Goal: Complete application form

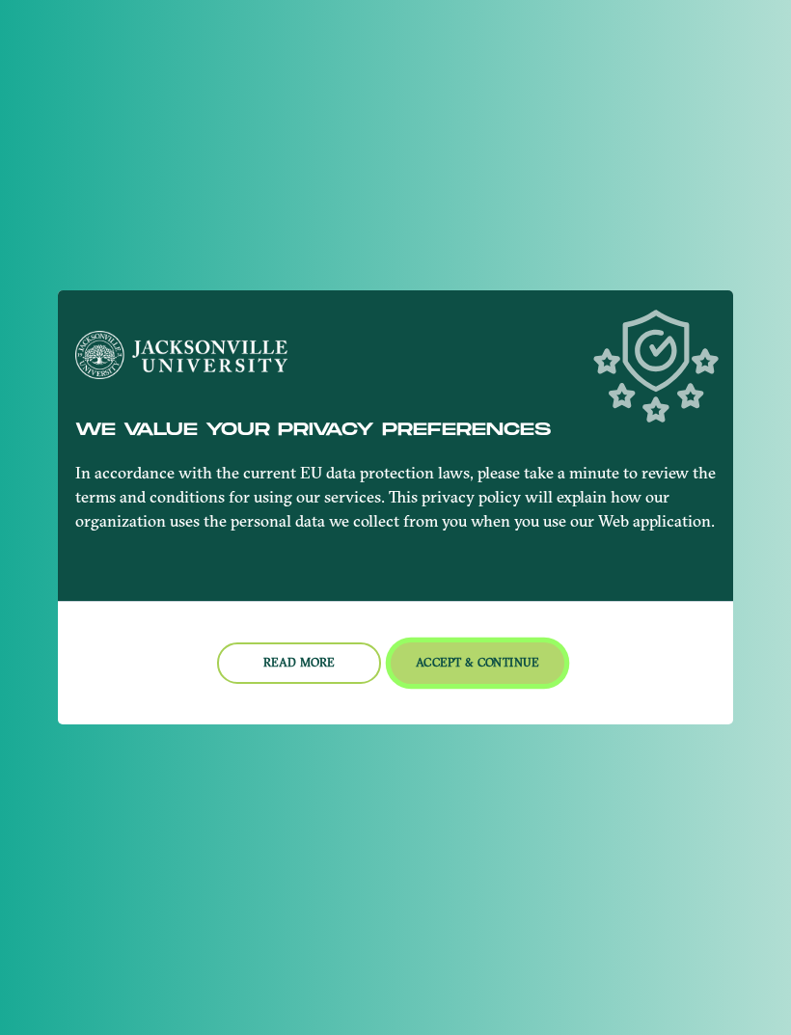
click at [494, 671] on button "Accept & Continue" at bounding box center [478, 662] width 175 height 41
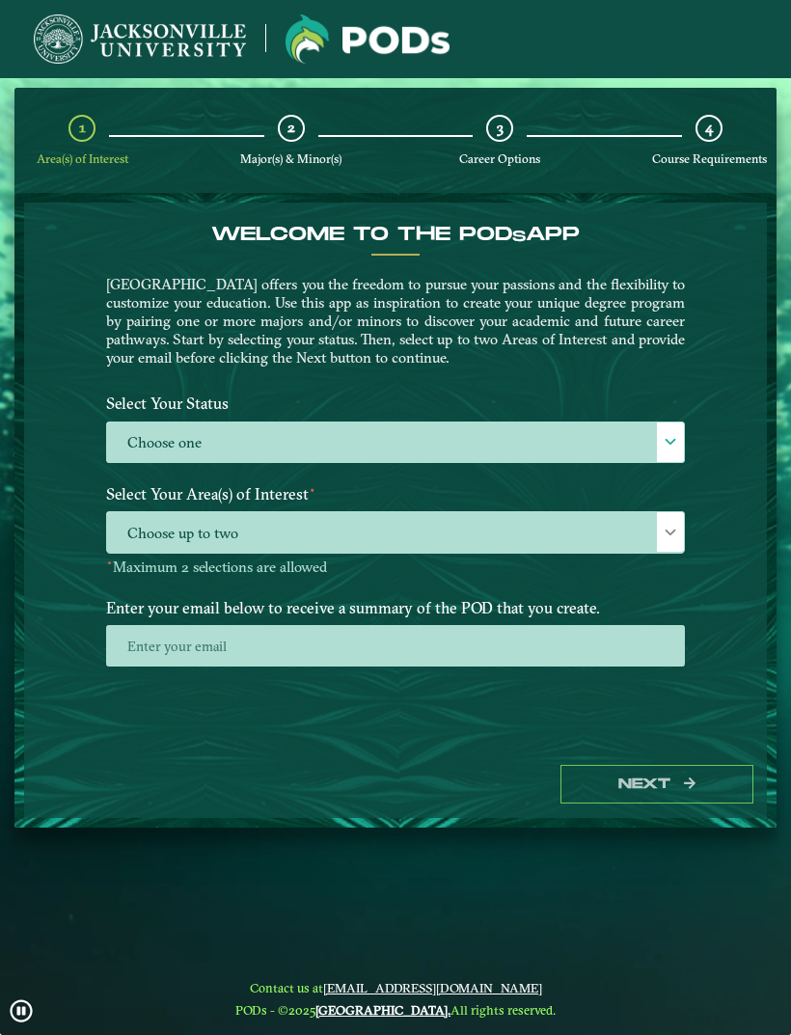
click at [670, 438] on span at bounding box center [671, 442] width 14 height 14
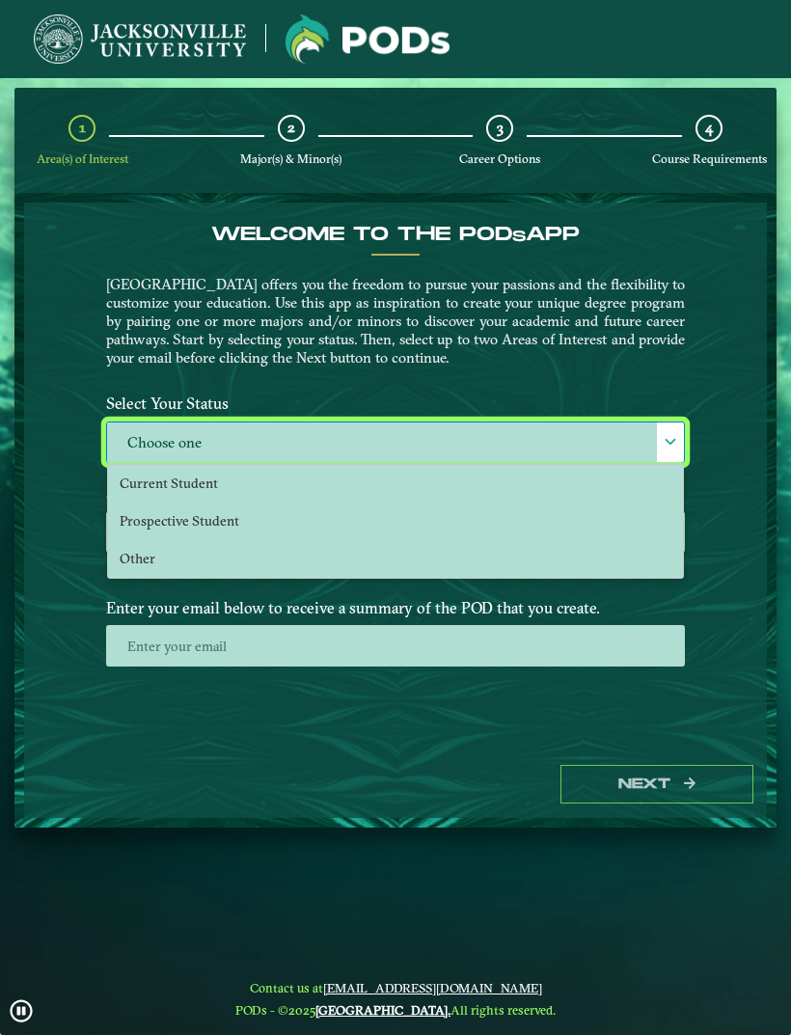
scroll to position [13, 85]
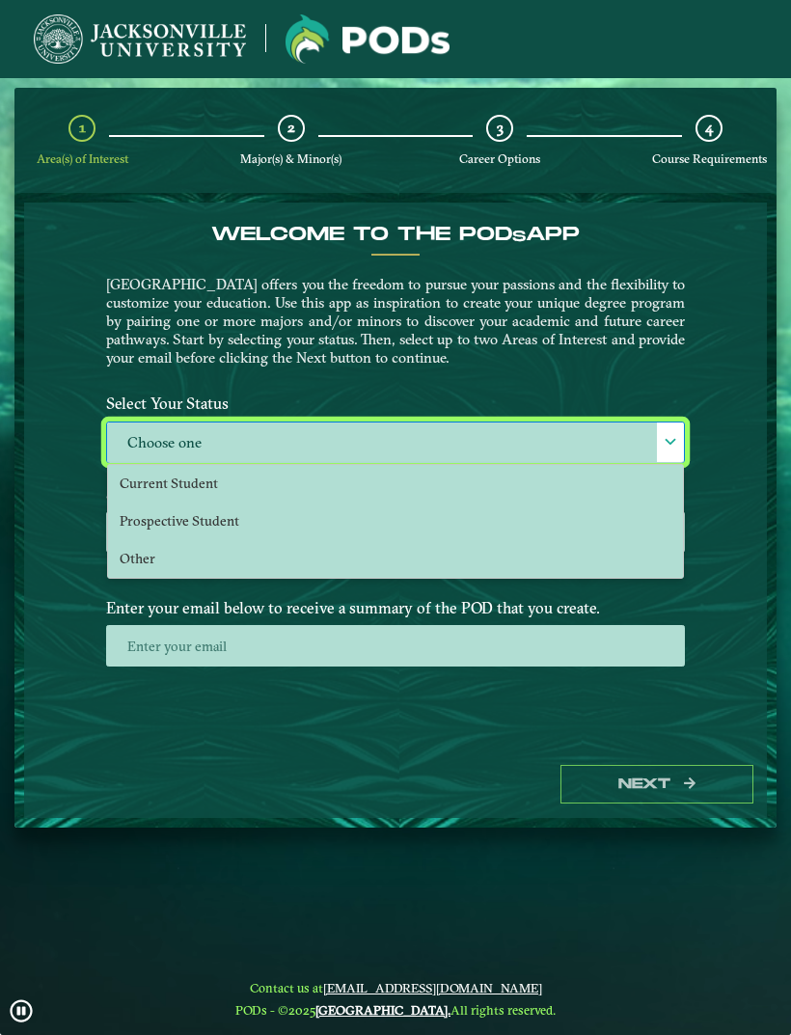
click at [232, 532] on li "Prospective Student" at bounding box center [395, 522] width 575 height 38
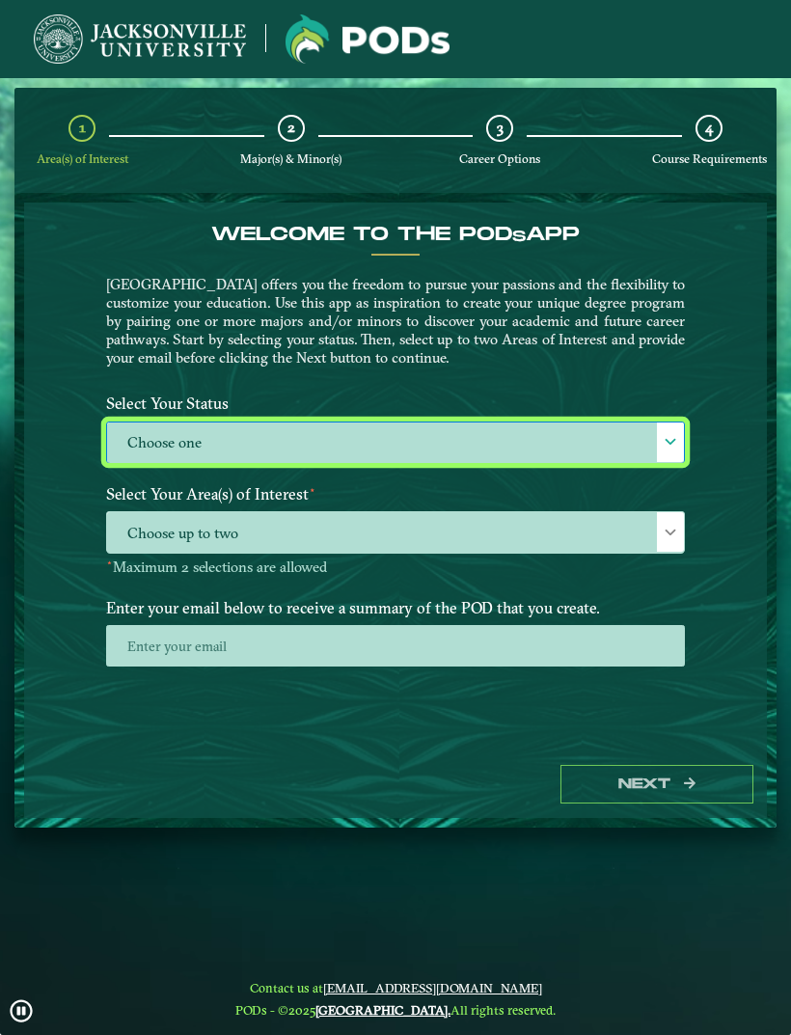
select select "[object Object]"
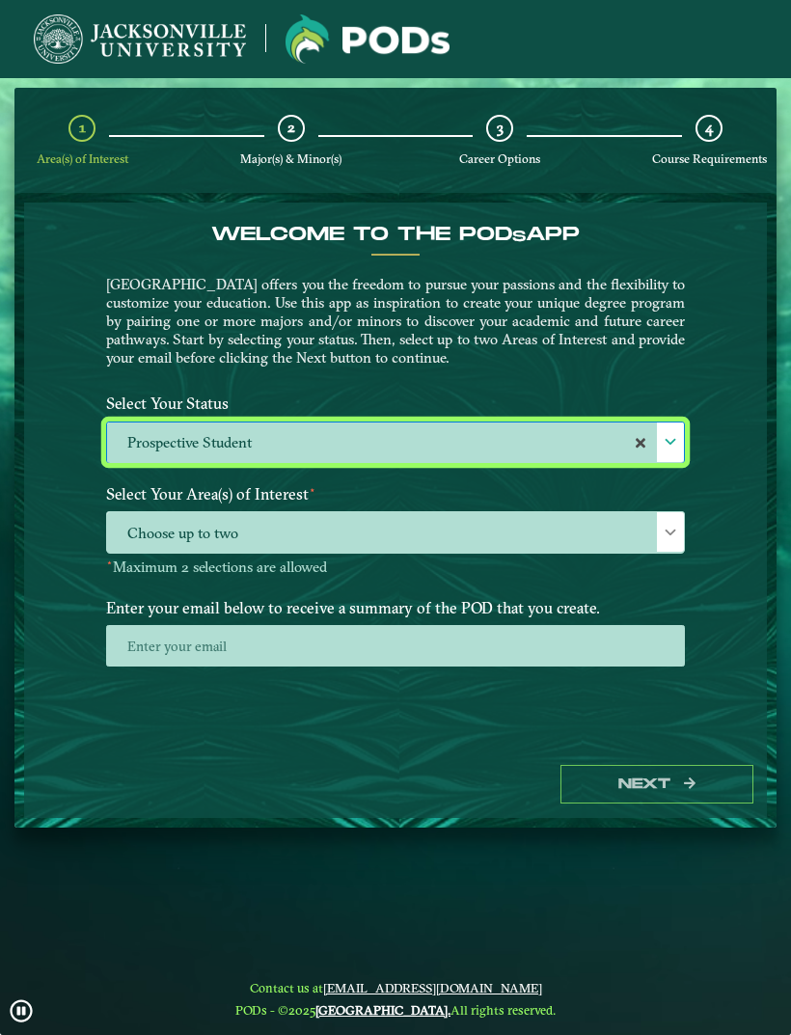
click at [321, 540] on span "Choose up to two" at bounding box center [395, 532] width 577 height 41
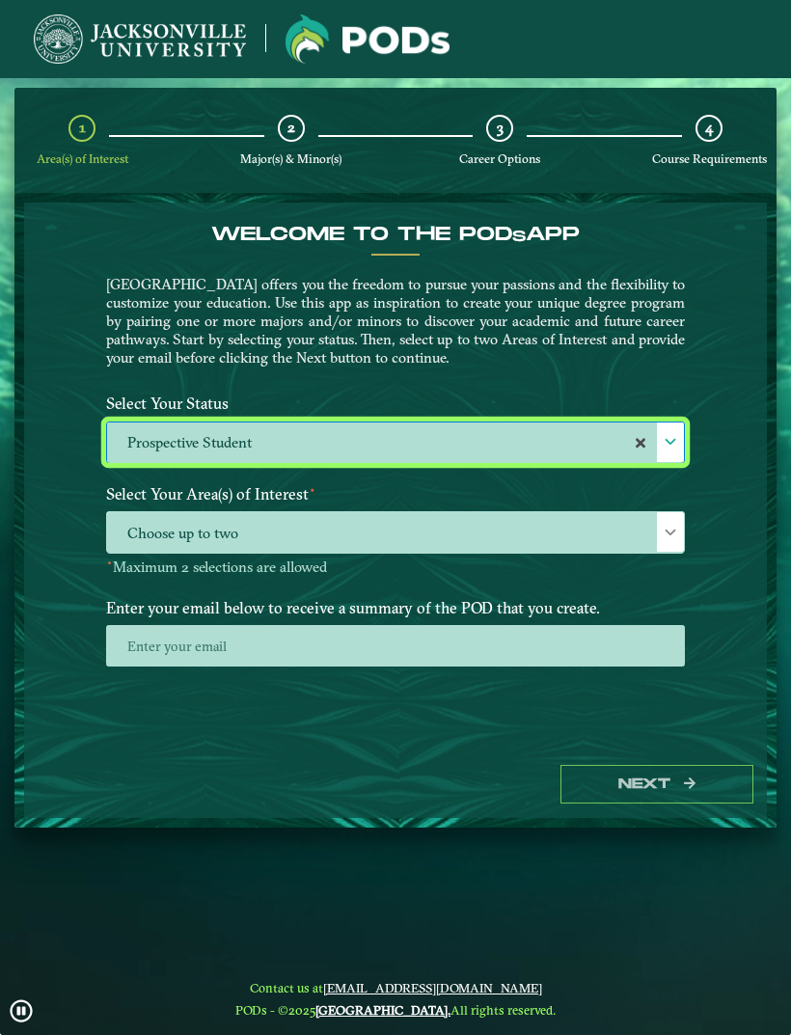
scroll to position [14, 85]
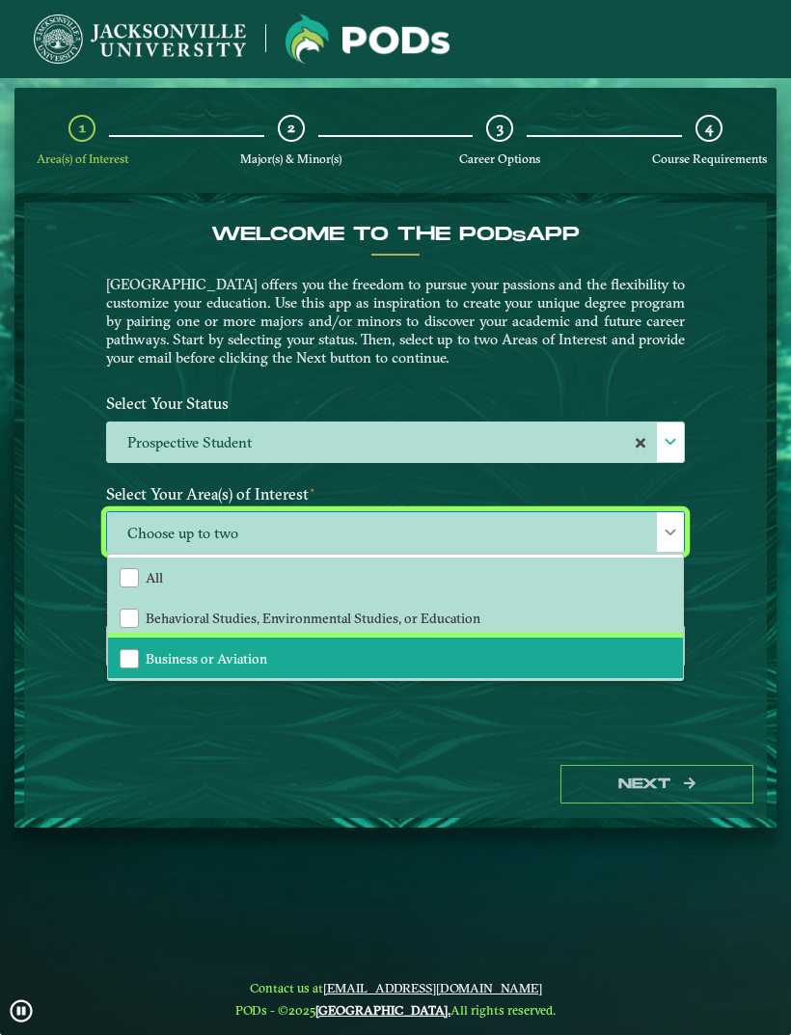
click at [132, 659] on div "Business or Aviation" at bounding box center [129, 658] width 19 height 19
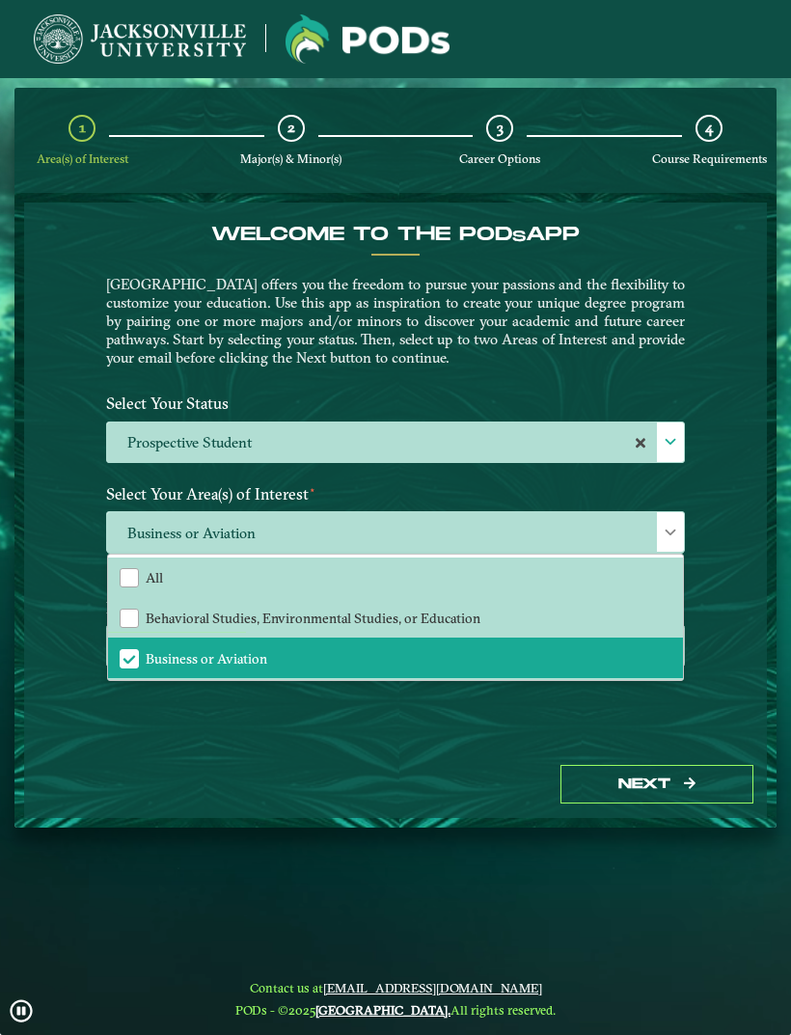
click at [261, 797] on div "Next" at bounding box center [395, 784] width 743 height 67
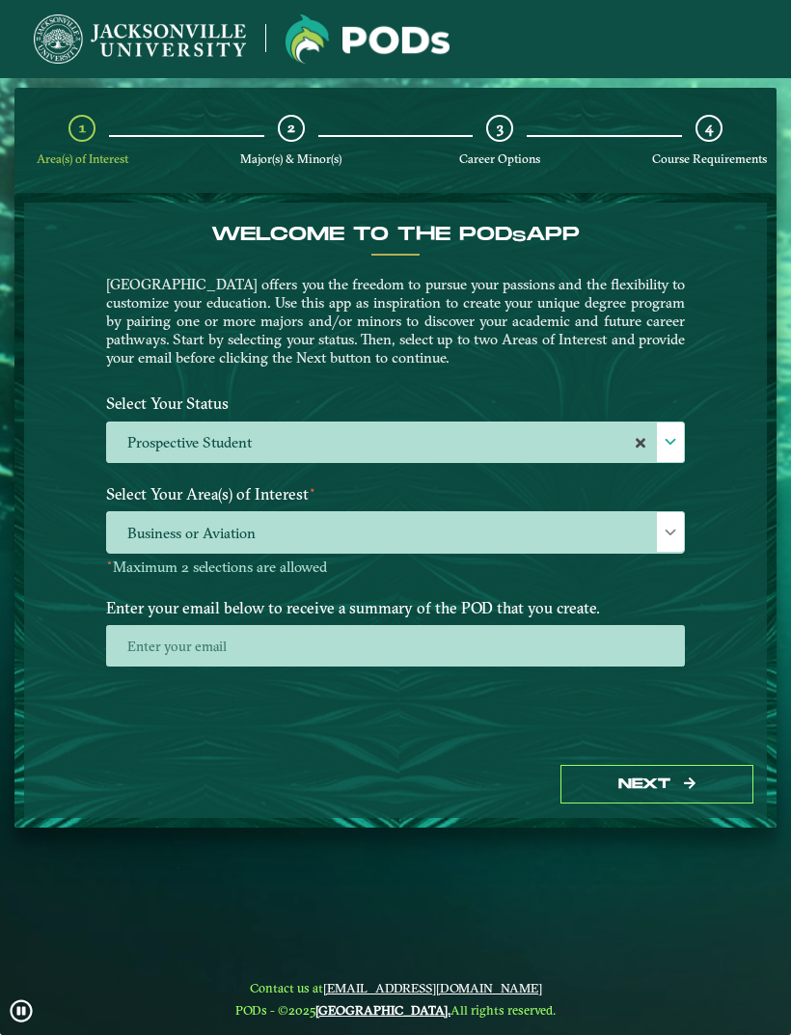
click at [292, 137] on div "2" at bounding box center [291, 128] width 27 height 27
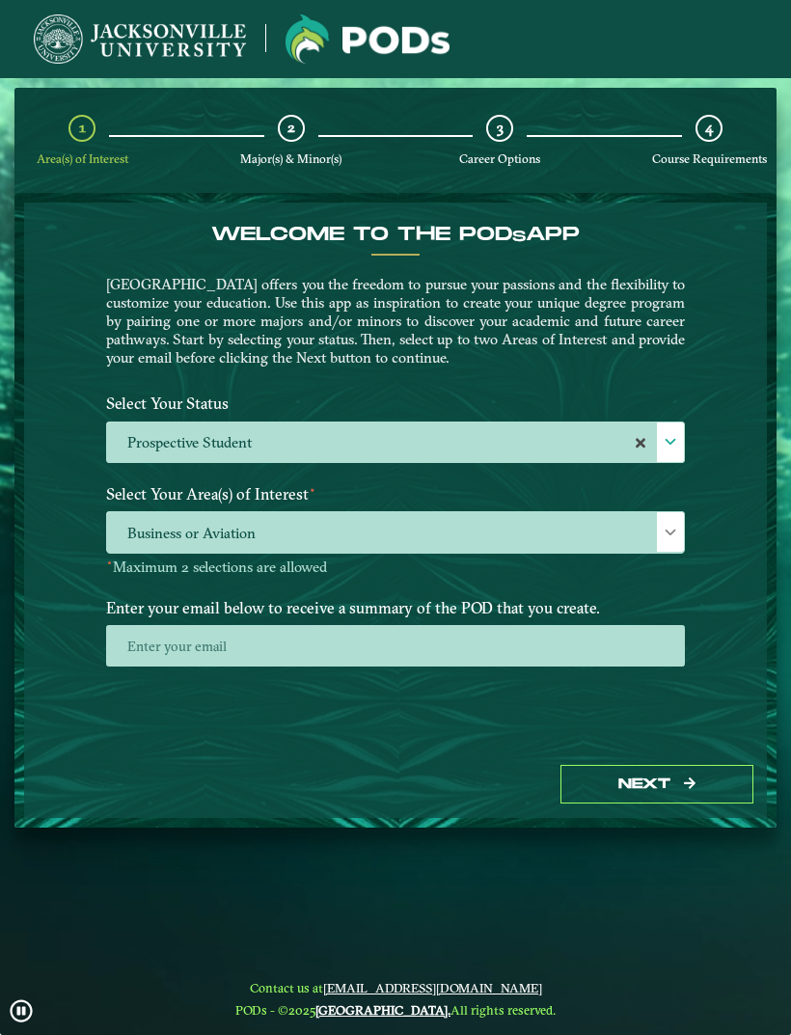
click at [284, 158] on span "Major(s) & Minor(s)" at bounding box center [290, 158] width 101 height 14
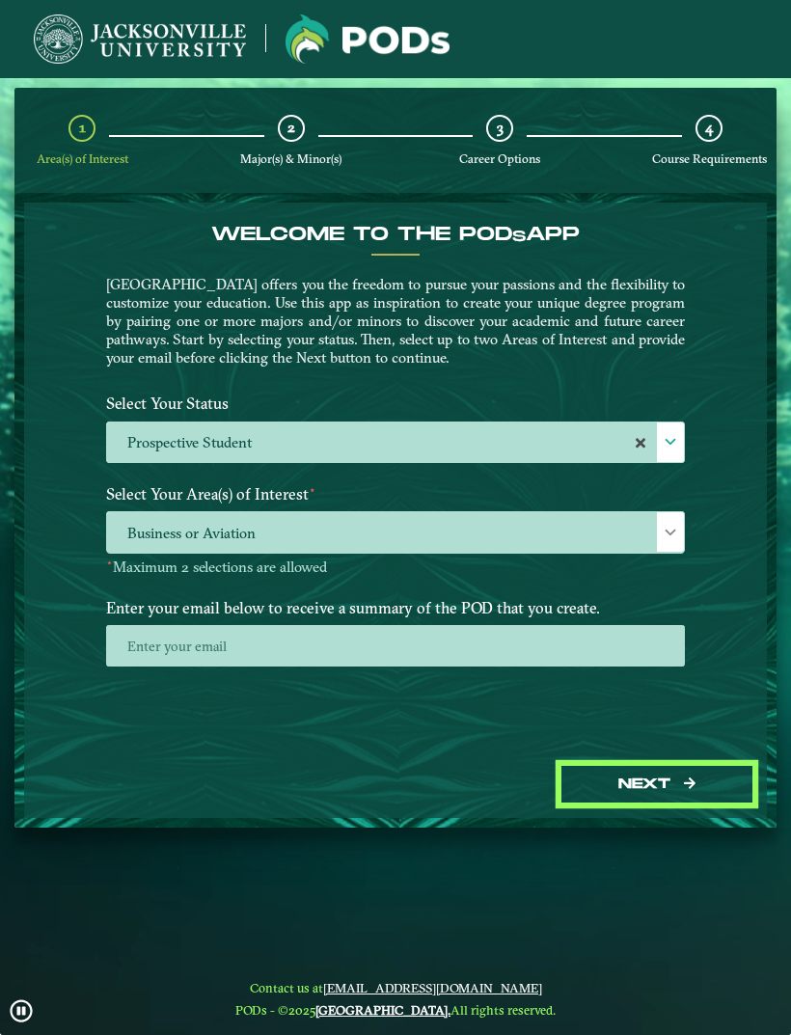
click at [676, 804] on button "Next" at bounding box center [656, 785] width 193 height 40
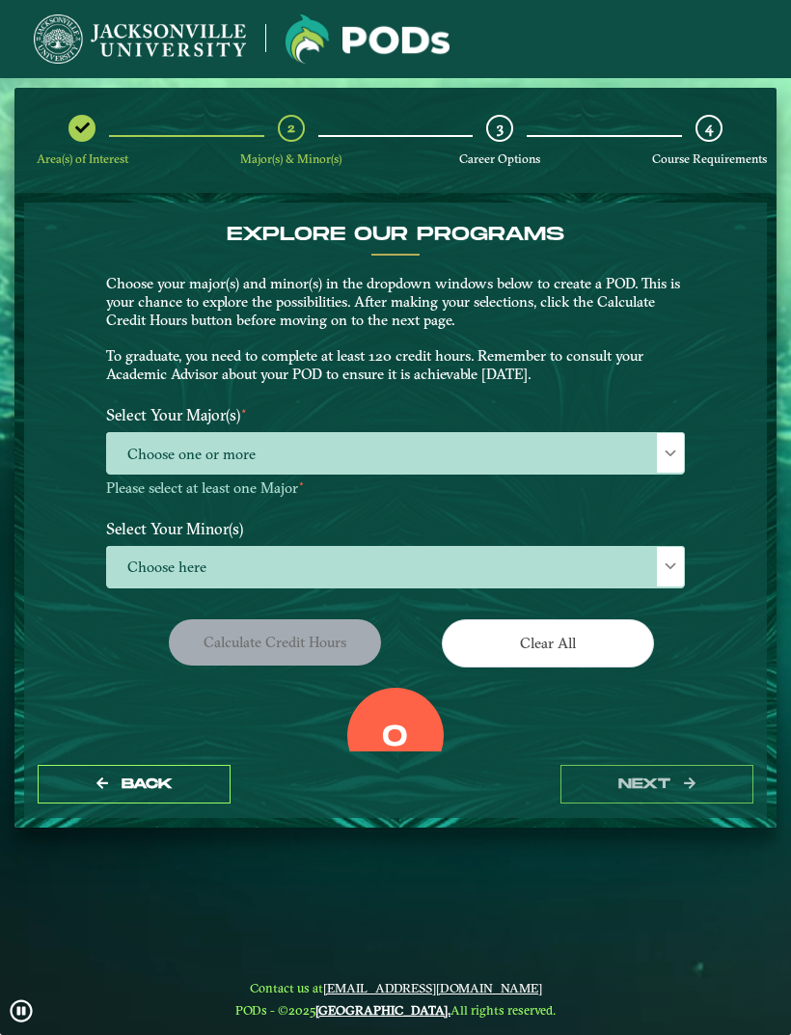
click at [635, 458] on span "Choose one or more" at bounding box center [395, 453] width 577 height 41
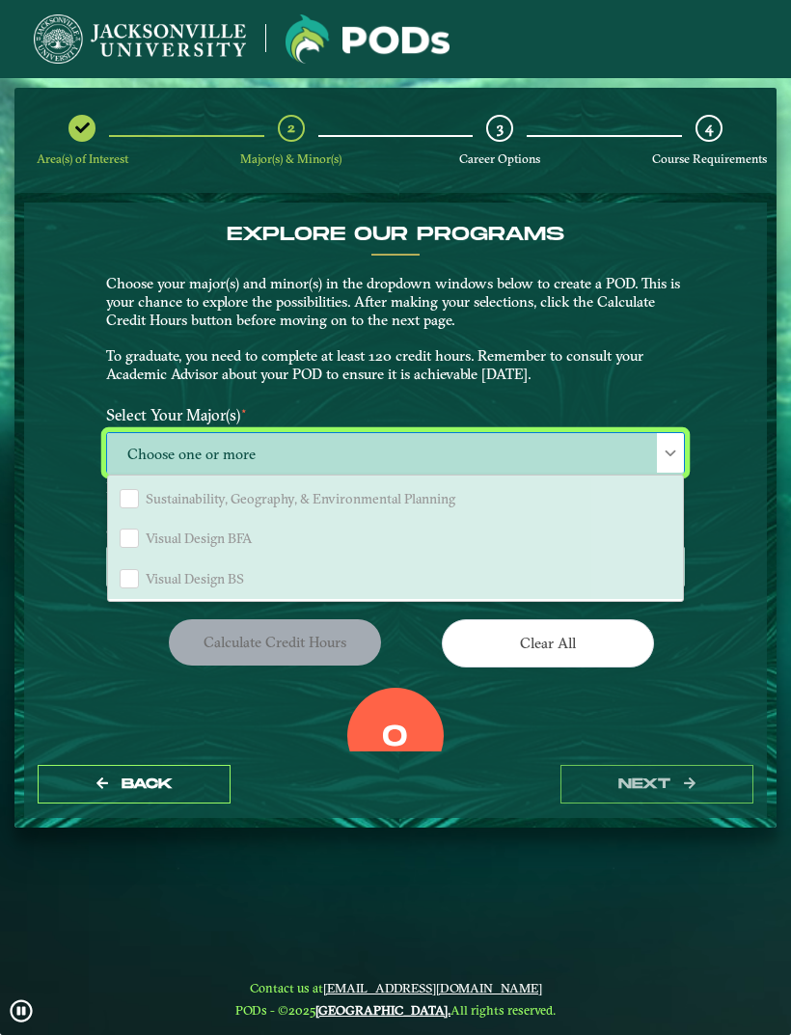
scroll to position [1690, 0]
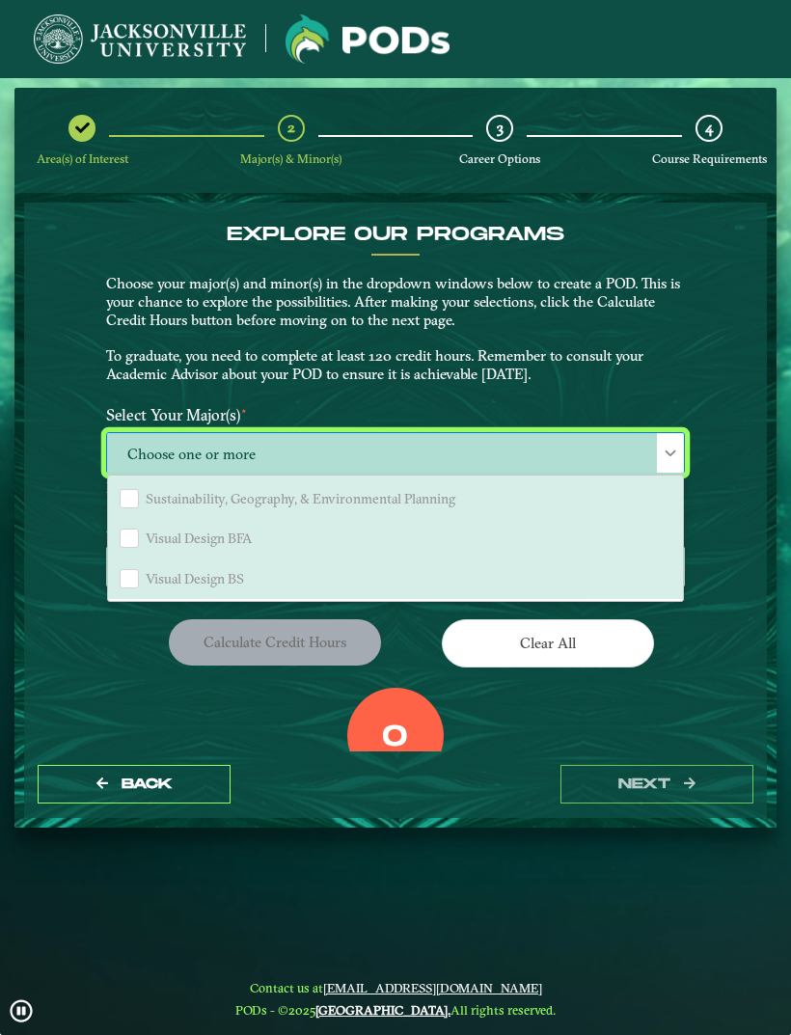
click at [559, 363] on p "Choose your major(s) and minor(s) in the dropdown windows below to create a POD…" at bounding box center [395, 329] width 579 height 109
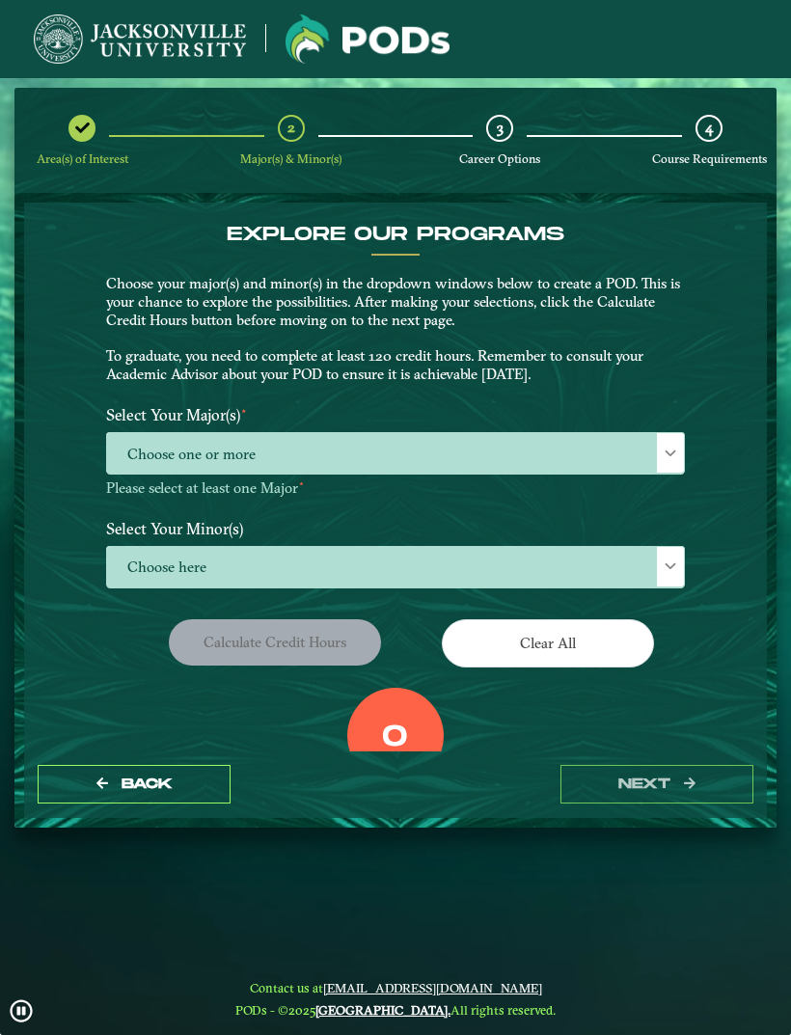
click at [397, 562] on span "Choose here" at bounding box center [395, 567] width 577 height 41
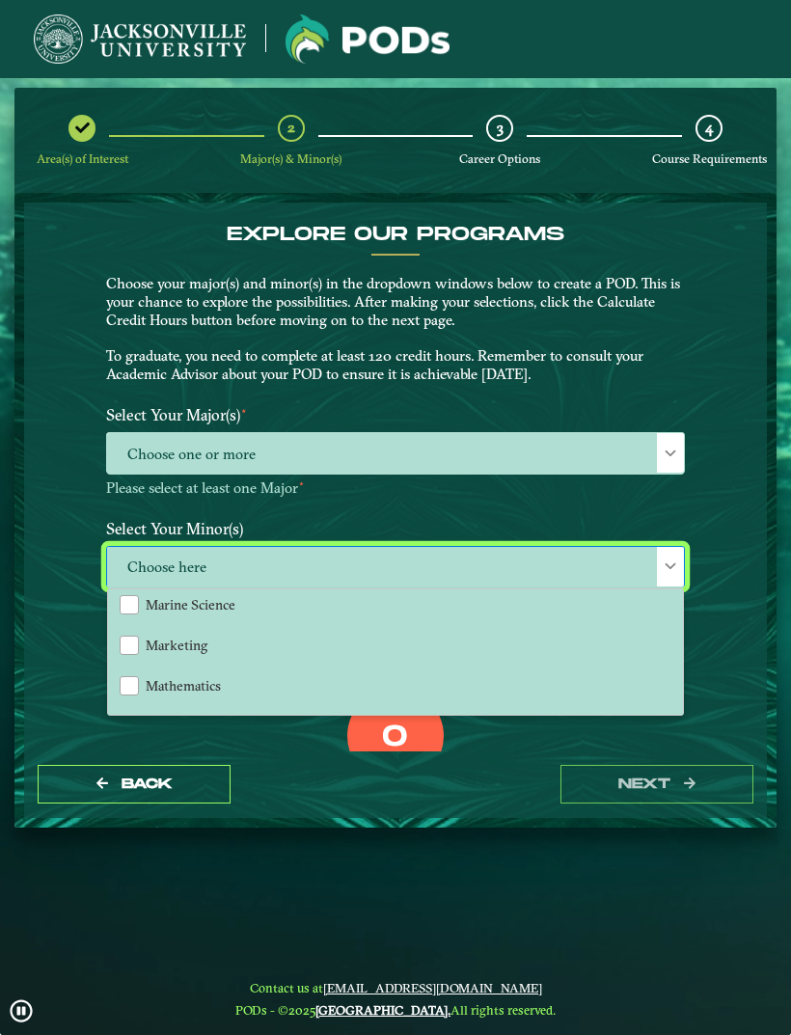
scroll to position [1336, 0]
